Goal: Task Accomplishment & Management: Manage account settings

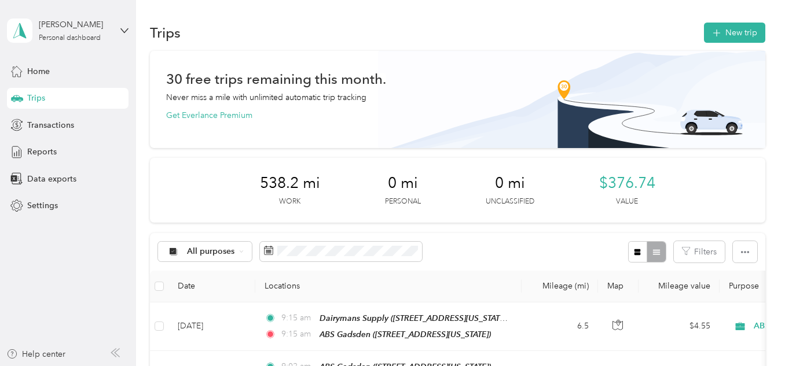
click at [35, 96] on span "Trips" at bounding box center [36, 98] width 18 height 12
click at [34, 71] on span "Home" at bounding box center [38, 71] width 23 height 12
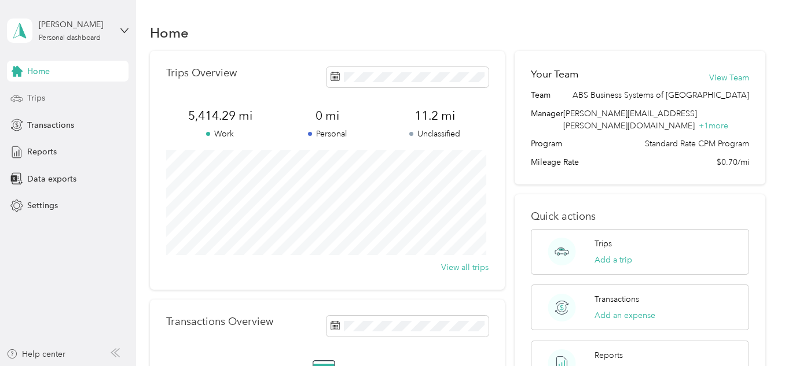
click at [34, 94] on span "Trips" at bounding box center [36, 98] width 18 height 12
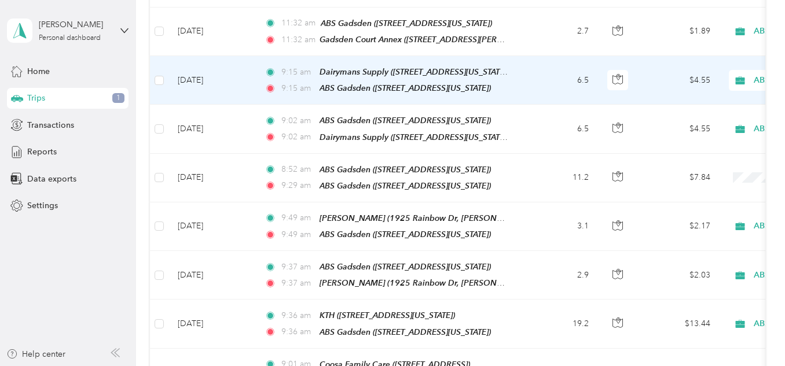
scroll to position [347, 0]
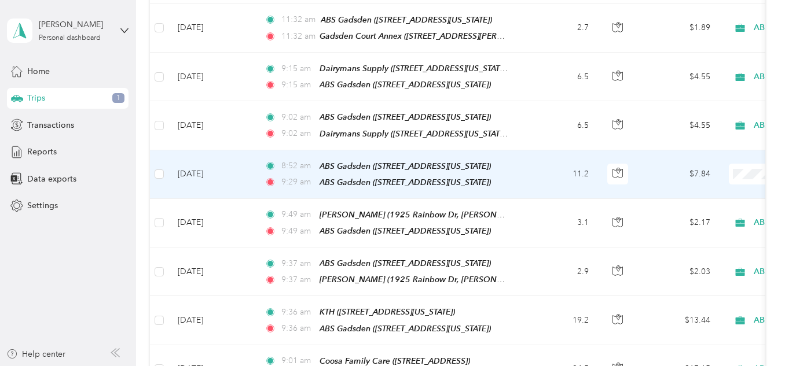
click at [518, 171] on td "8:52 am ABS Gadsden ([STREET_ADDRESS][US_STATE]) 9:29 am ABS Gadsden ([STREET_A…" at bounding box center [388, 175] width 266 height 49
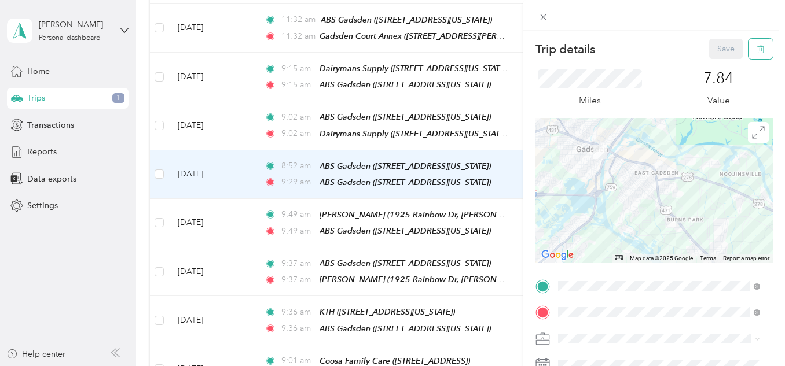
click at [757, 52] on icon "button" at bounding box center [761, 49] width 8 height 8
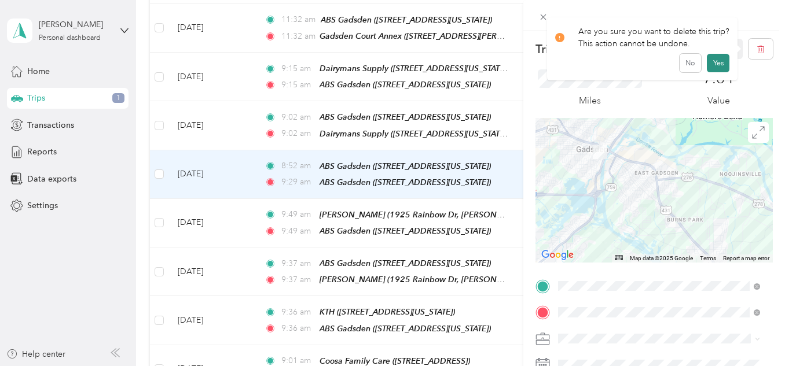
click at [719, 59] on button "Yes" at bounding box center [718, 63] width 23 height 19
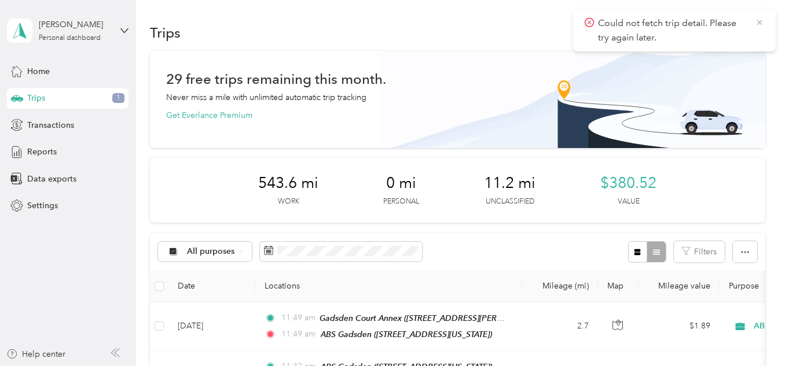
click at [757, 22] on icon at bounding box center [759, 22] width 9 height 10
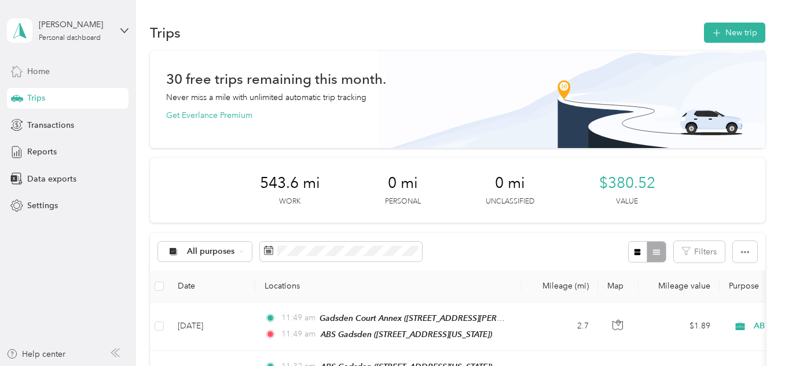
click at [51, 70] on div "Home" at bounding box center [68, 71] width 122 height 21
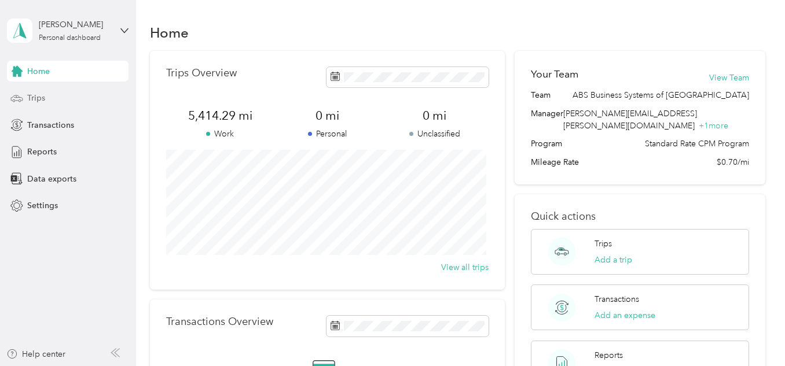
click at [33, 94] on span "Trips" at bounding box center [36, 98] width 18 height 12
